Goal: Task Accomplishment & Management: Manage account settings

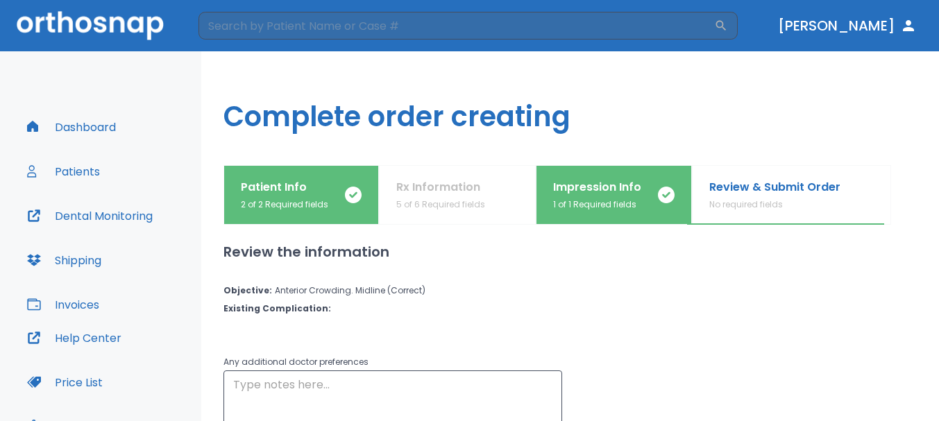
scroll to position [126, 0]
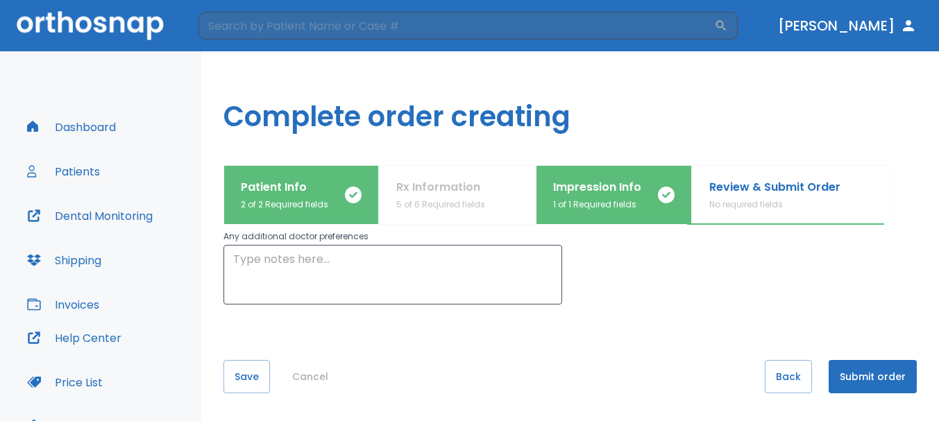
click at [865, 380] on button "Submit order" at bounding box center [873, 376] width 88 height 33
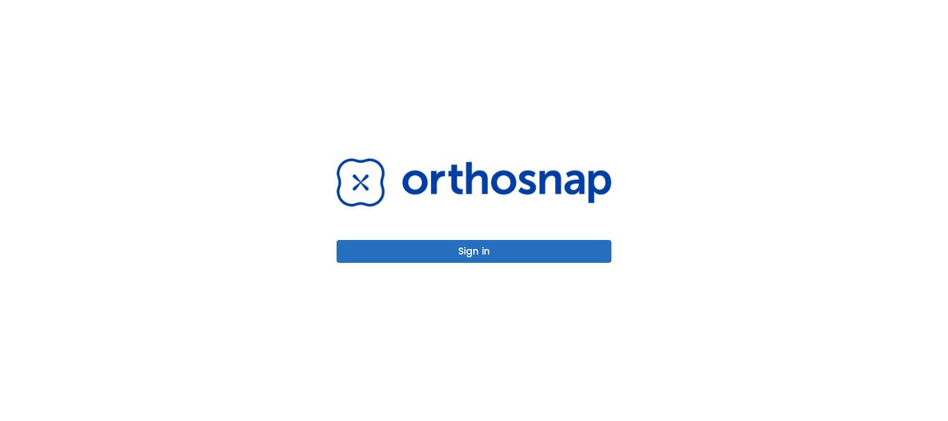
click at [473, 258] on button "Sign in" at bounding box center [474, 251] width 275 height 23
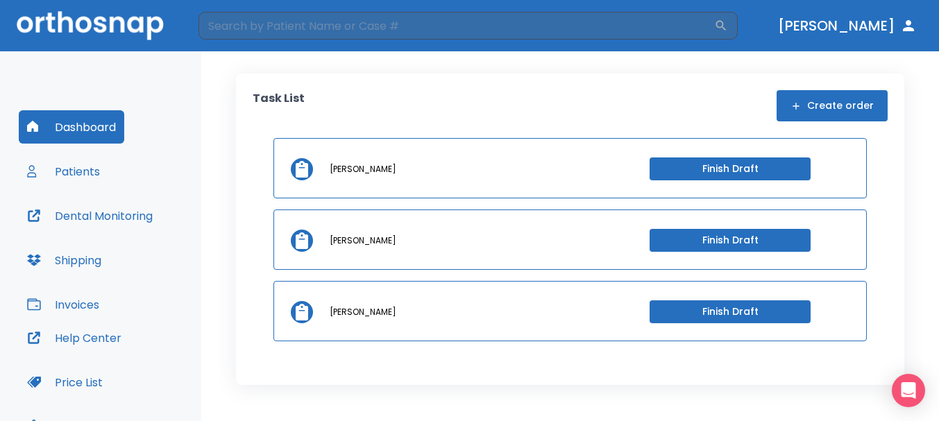
drag, startPoint x: 381, startPoint y: 314, endPoint x: 380, endPoint y: 322, distance: 7.8
drag, startPoint x: 380, startPoint y: 322, endPoint x: 355, endPoint y: 317, distance: 24.9
click at [355, 317] on p "michael-henri laisola" at bounding box center [363, 312] width 67 height 12
click at [78, 173] on button "Patients" at bounding box center [64, 171] width 90 height 33
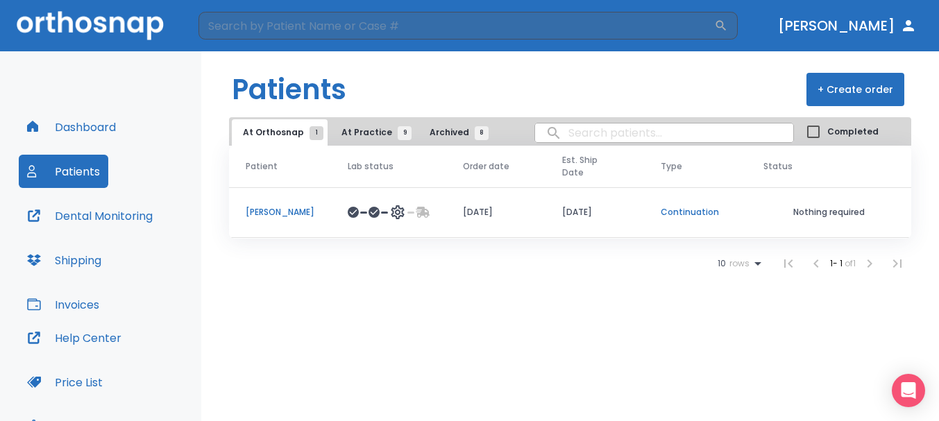
click at [370, 136] on span "At Practice 9" at bounding box center [373, 132] width 63 height 12
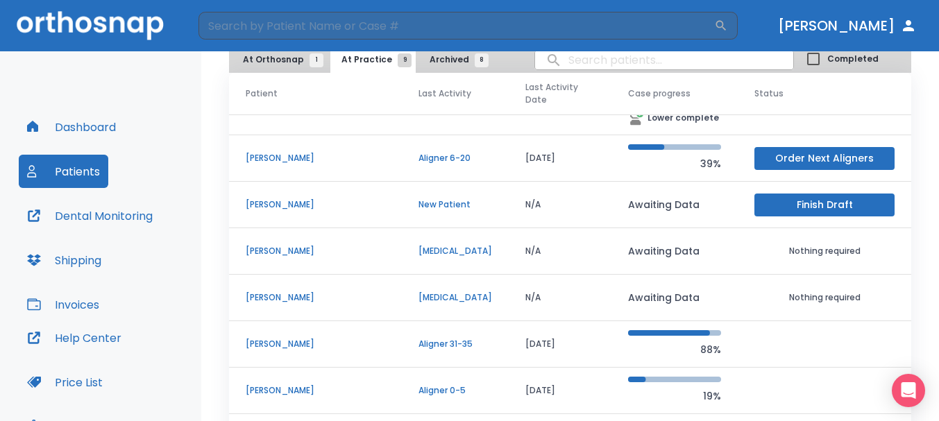
scroll to position [140, 0]
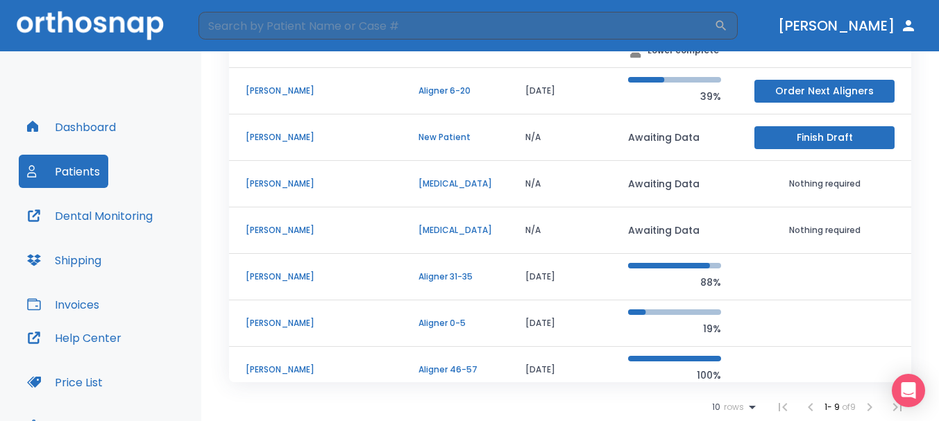
drag, startPoint x: 638, startPoint y: 214, endPoint x: 632, endPoint y: 219, distance: 7.5
click at [632, 222] on p "Awaiting Data" at bounding box center [674, 230] width 93 height 17
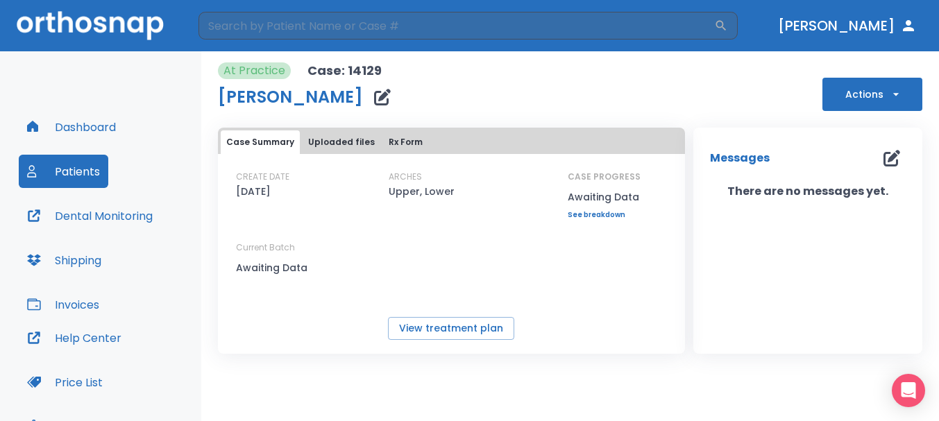
click at [848, 103] on button "Actions" at bounding box center [873, 94] width 100 height 33
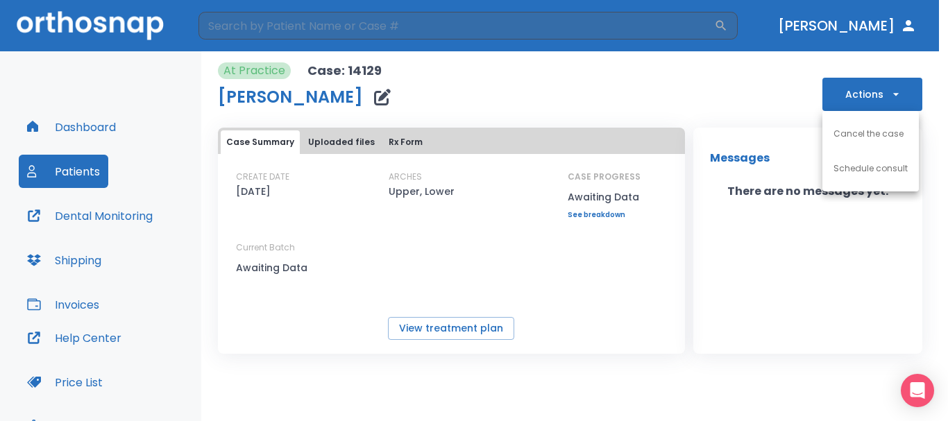
click at [745, 101] on div at bounding box center [474, 210] width 948 height 421
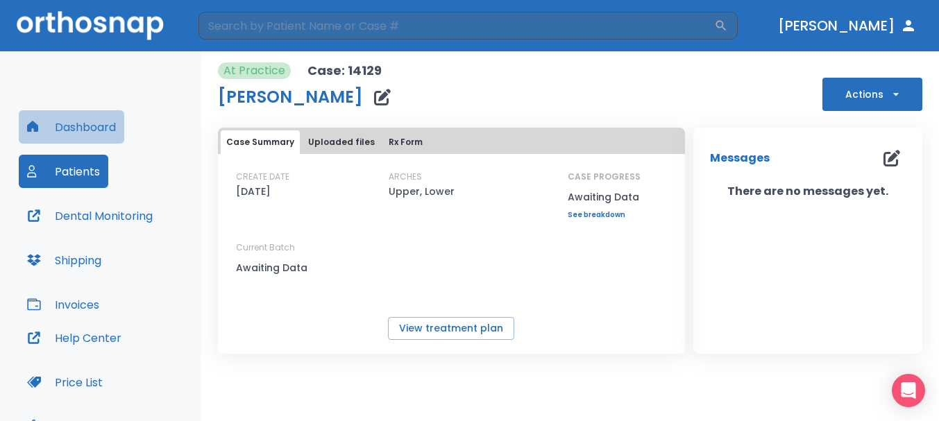
click at [93, 131] on button "Dashboard" at bounding box center [72, 126] width 106 height 33
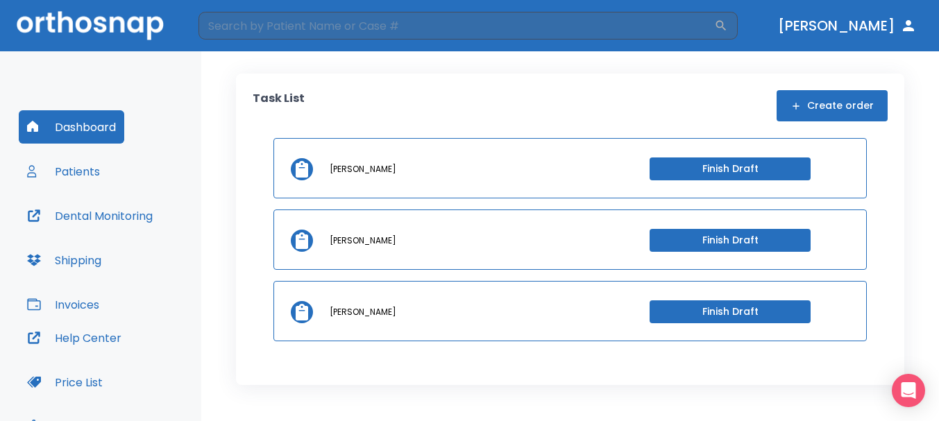
click at [68, 176] on button "Patients" at bounding box center [64, 171] width 90 height 33
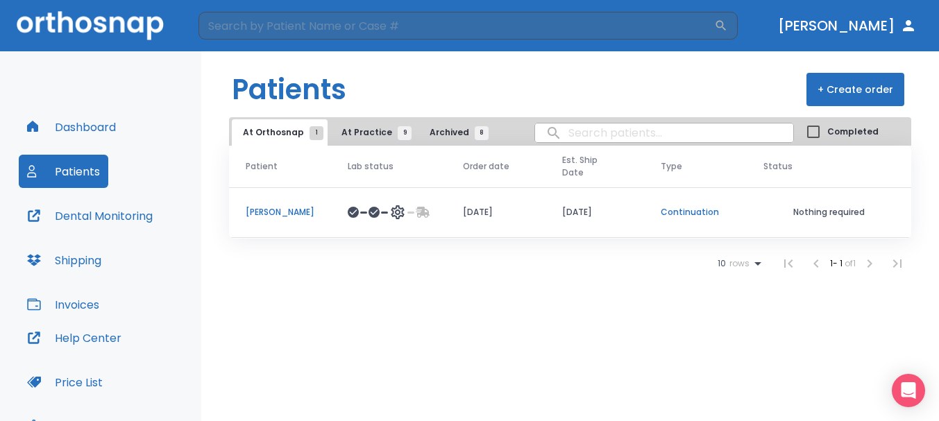
click at [347, 140] on button "At Practice 9" at bounding box center [372, 132] width 85 height 26
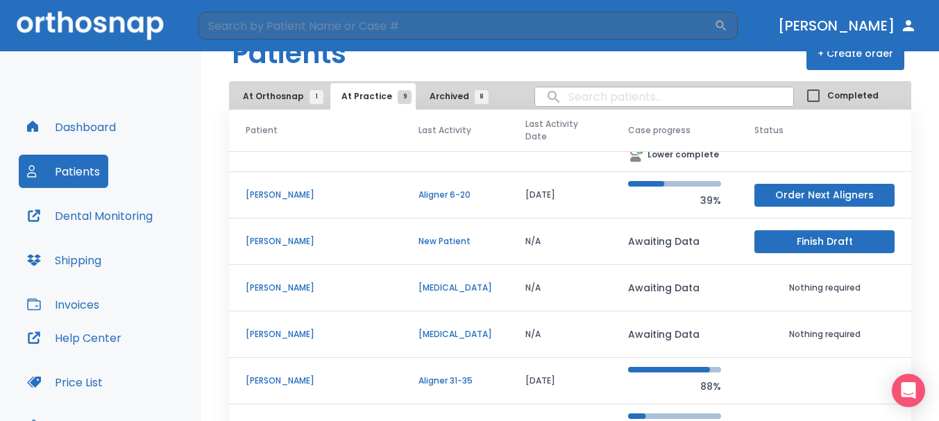
scroll to position [69, 0]
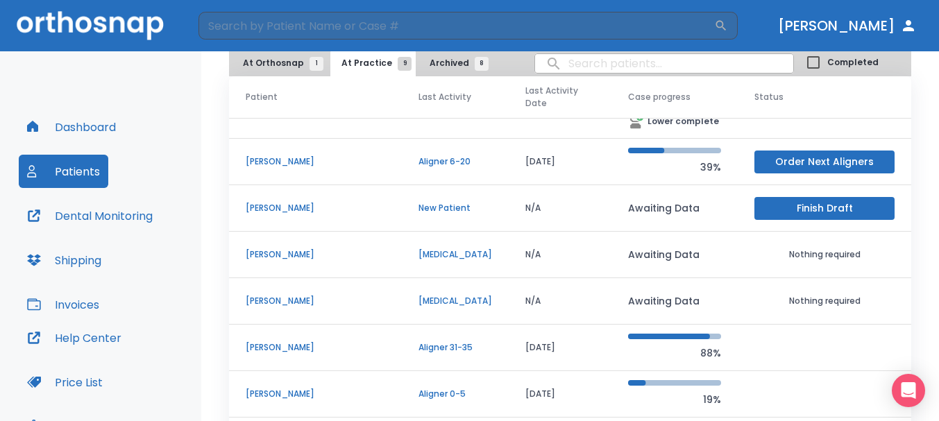
click at [286, 282] on td "michael-henri laisola" at bounding box center [315, 301] width 173 height 47
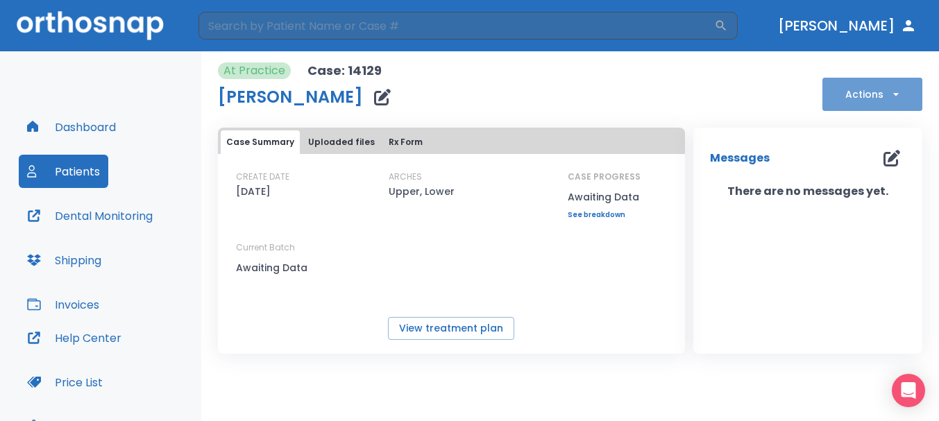
click at [851, 98] on button "Actions" at bounding box center [873, 94] width 100 height 33
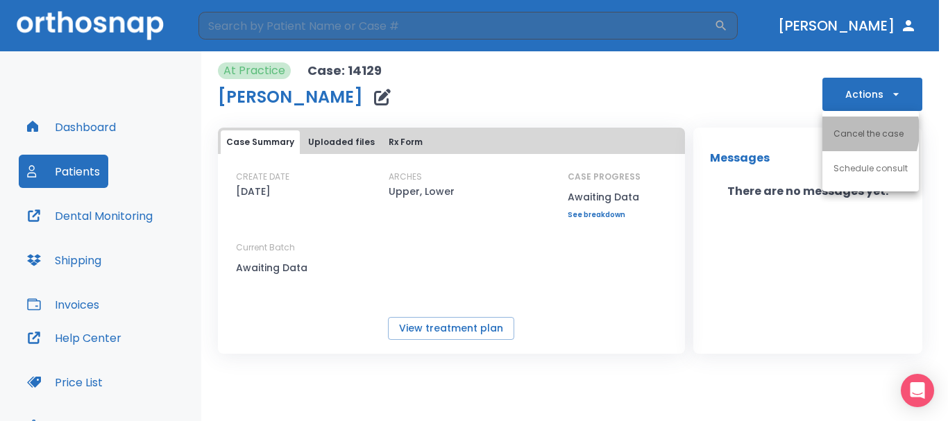
click at [842, 130] on p "Cancel the case" at bounding box center [869, 134] width 70 height 12
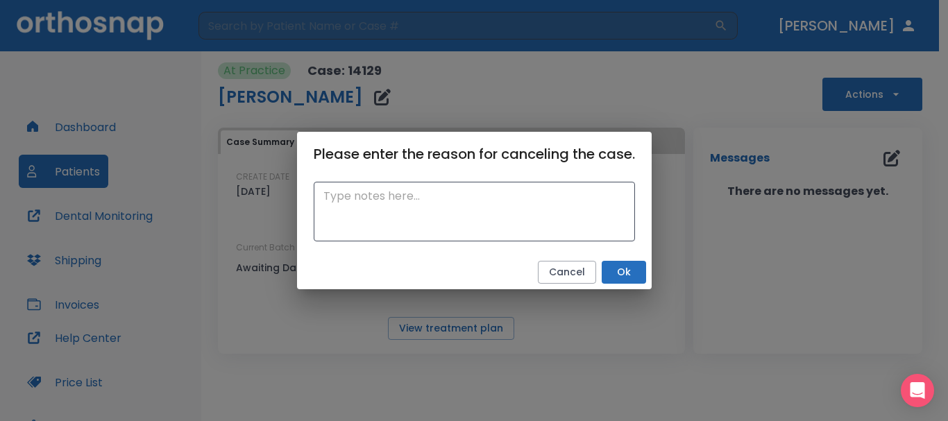
click at [626, 284] on div "Cancel Ok" at bounding box center [474, 272] width 355 height 34
click at [626, 278] on button "Ok" at bounding box center [624, 272] width 44 height 23
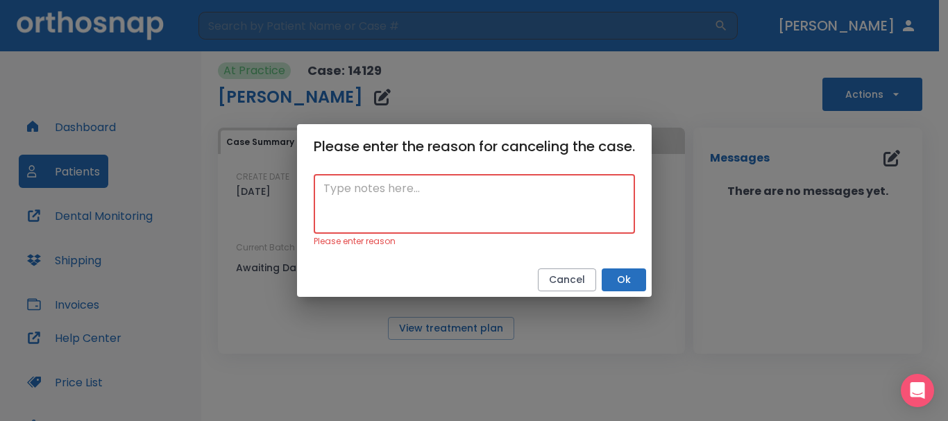
click at [490, 219] on textarea at bounding box center [474, 204] width 302 height 48
click at [572, 276] on button "Cancel" at bounding box center [567, 280] width 58 height 23
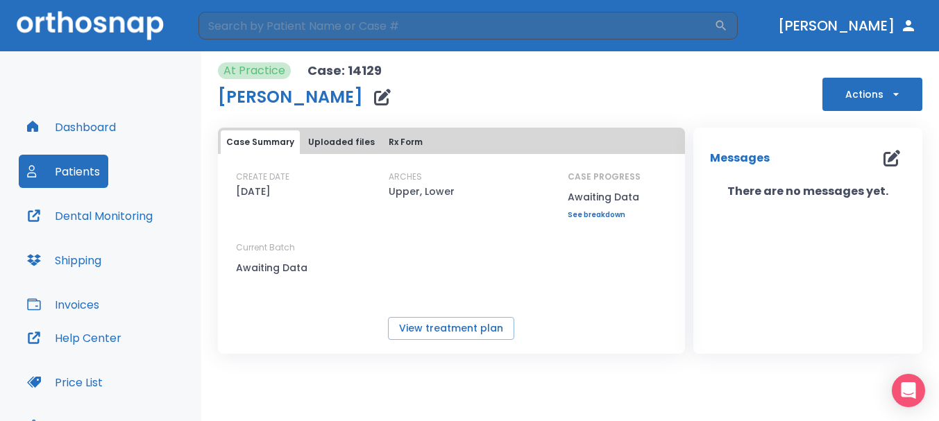
click at [847, 88] on button "Actions" at bounding box center [873, 94] width 100 height 33
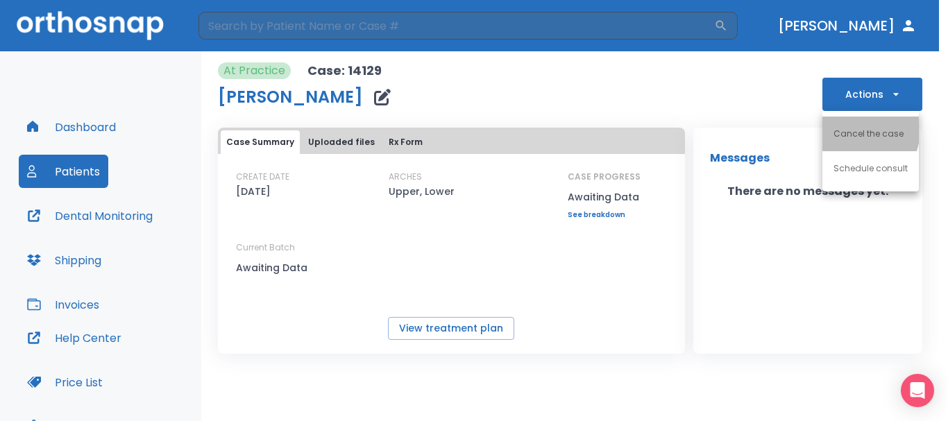
click at [847, 129] on p "Cancel the case" at bounding box center [869, 134] width 70 height 12
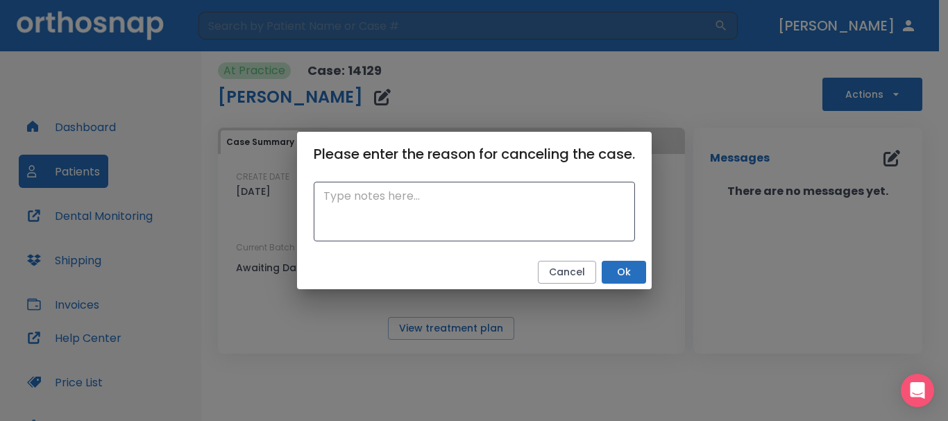
drag, startPoint x: 473, startPoint y: 195, endPoint x: 511, endPoint y: 167, distance: 47.1
click at [467, 196] on textarea at bounding box center [474, 212] width 302 height 48
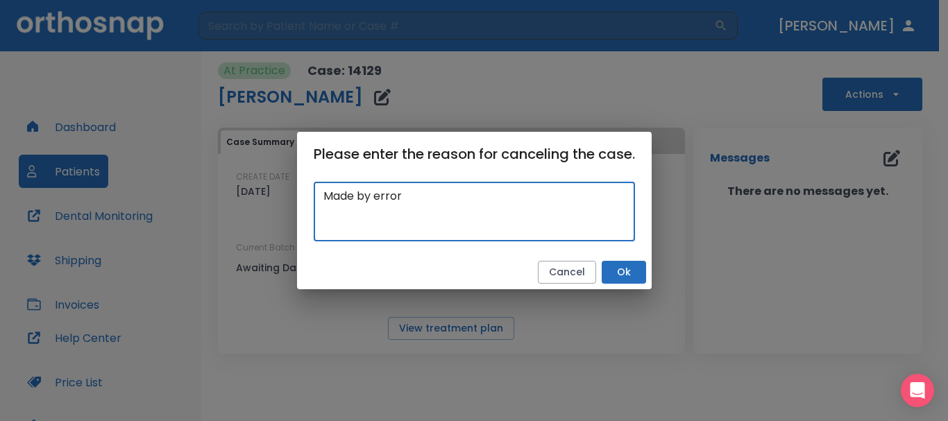
type textarea "Made by error"
click at [633, 267] on button "Ok" at bounding box center [624, 272] width 44 height 23
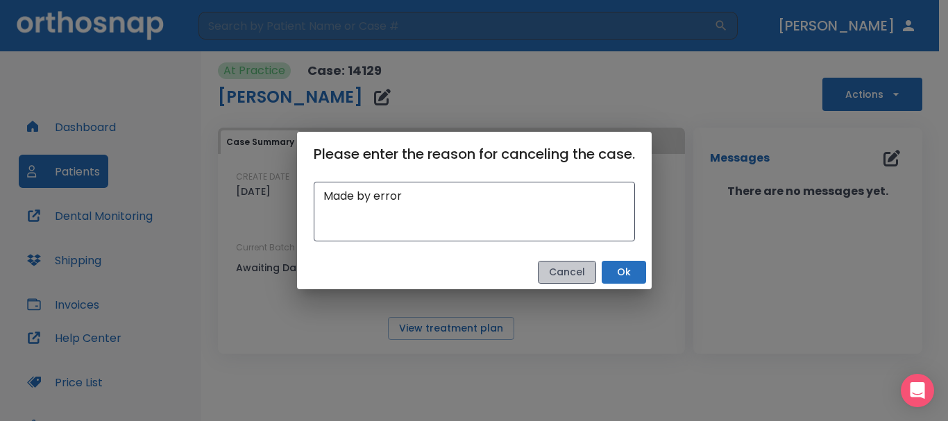
click at [568, 282] on button "Cancel" at bounding box center [567, 272] width 58 height 23
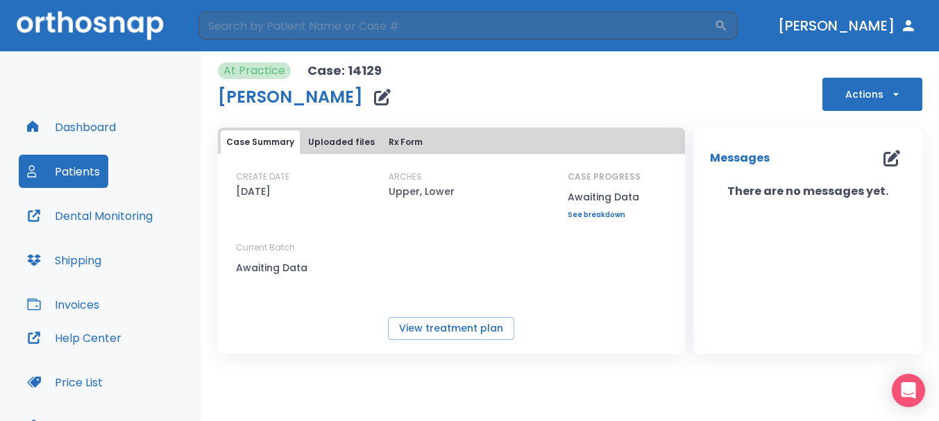
click at [117, 214] on button "Dental Monitoring" at bounding box center [90, 215] width 142 height 33
click at [60, 214] on button "Dental Monitoring" at bounding box center [90, 215] width 142 height 33
